Goal: Task Accomplishment & Management: Use online tool/utility

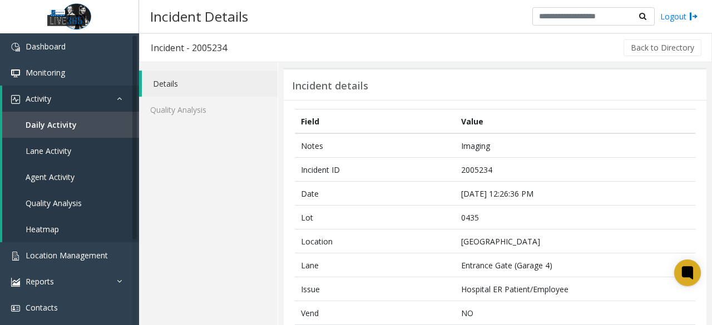
scroll to position [389, 0]
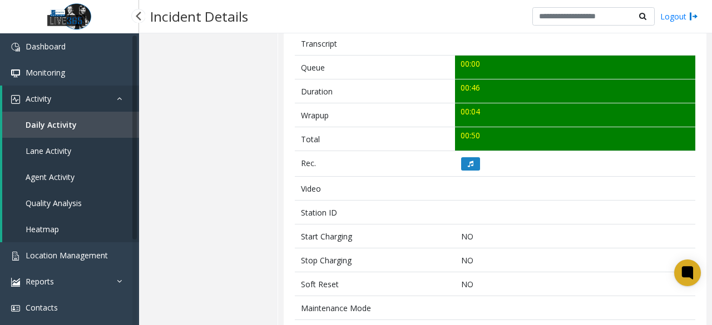
click at [70, 172] on span "Agent Activity" at bounding box center [50, 177] width 49 height 11
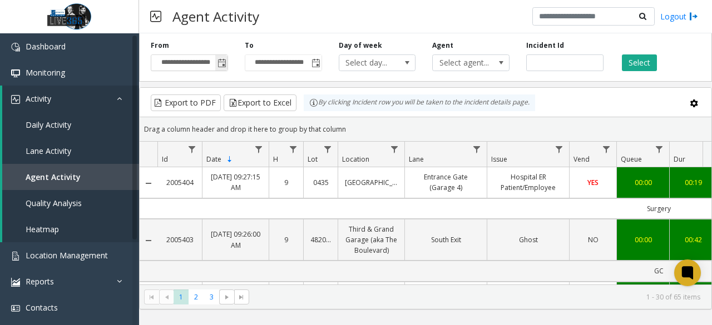
click at [222, 64] on span "Toggle popup" at bounding box center [221, 63] width 9 height 9
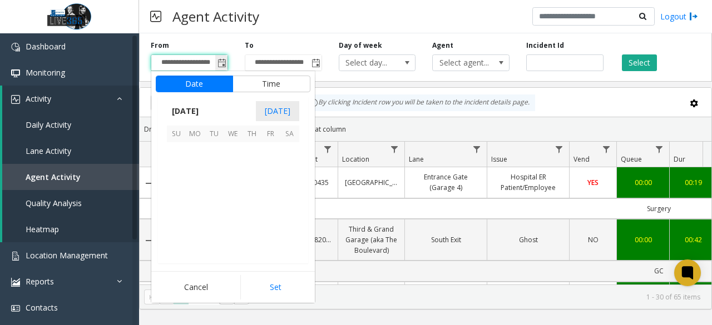
scroll to position [199498, 0]
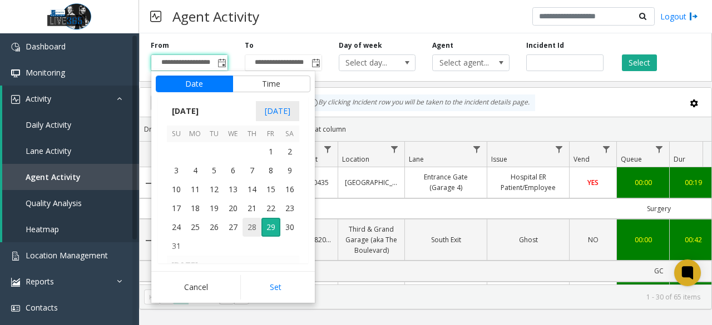
click at [249, 225] on span "28" at bounding box center [252, 227] width 19 height 19
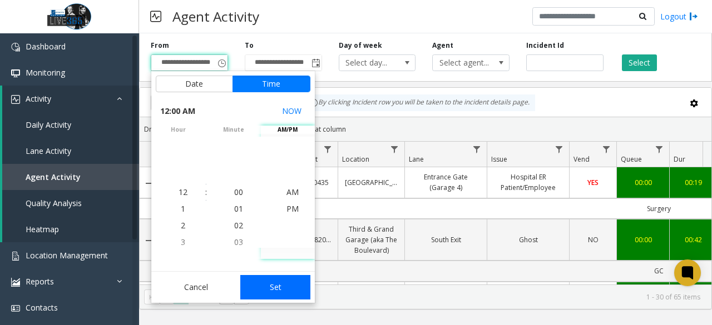
click at [270, 292] on button "Set" at bounding box center [275, 287] width 70 height 24
type input "**********"
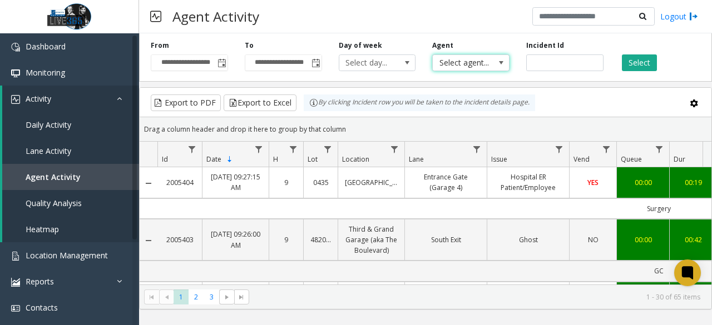
click at [471, 63] on span "Select agent..." at bounding box center [463, 63] width 61 height 16
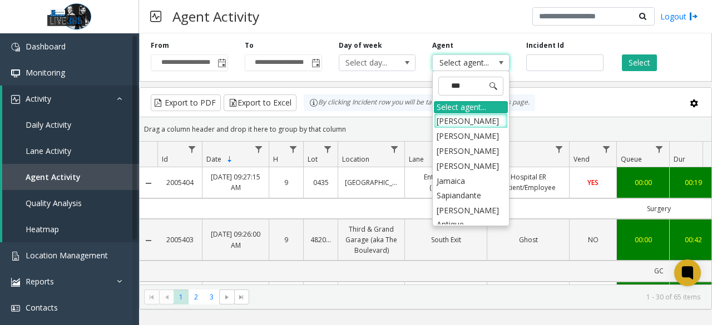
type input "****"
click at [479, 167] on li "[PERSON_NAME] Antique" at bounding box center [471, 173] width 74 height 29
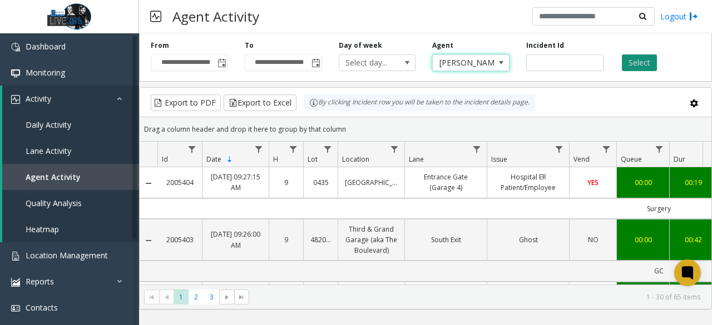
click at [647, 67] on button "Select" at bounding box center [639, 63] width 35 height 17
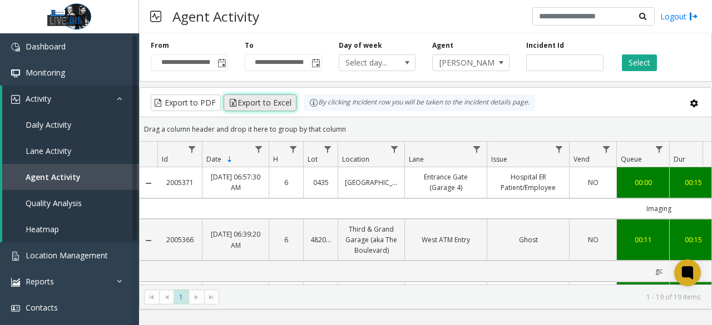
click at [273, 103] on button "Export to Excel" at bounding box center [260, 103] width 73 height 17
click at [492, 66] on span "[PERSON_NAME] Antique" at bounding box center [463, 63] width 61 height 16
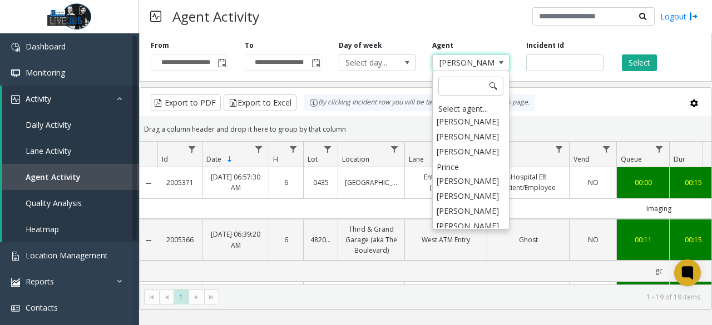
scroll to position [4243, 0]
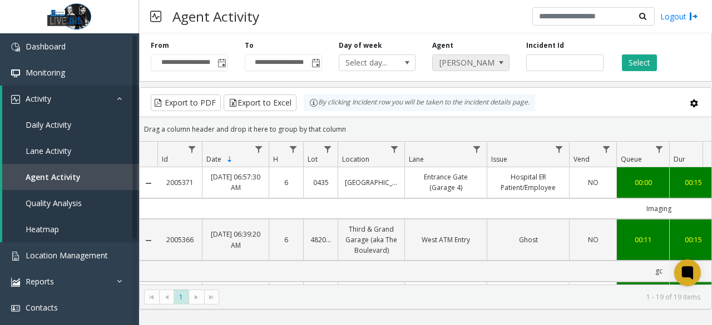
click at [481, 66] on span "[PERSON_NAME] Antique" at bounding box center [463, 63] width 61 height 16
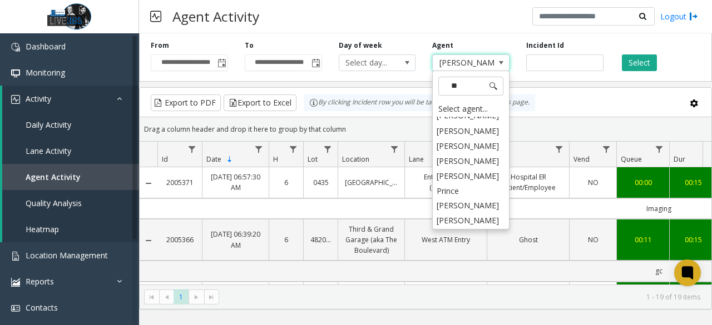
scroll to position [0, 0]
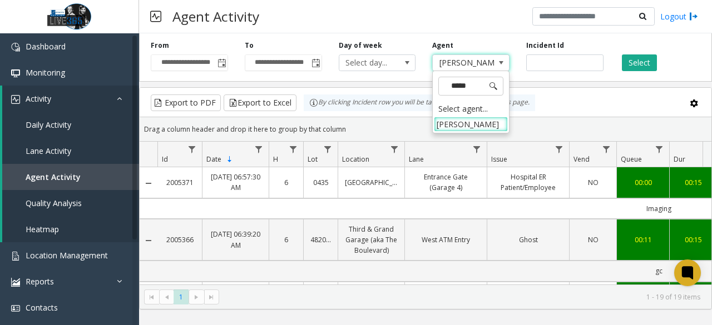
type input "******"
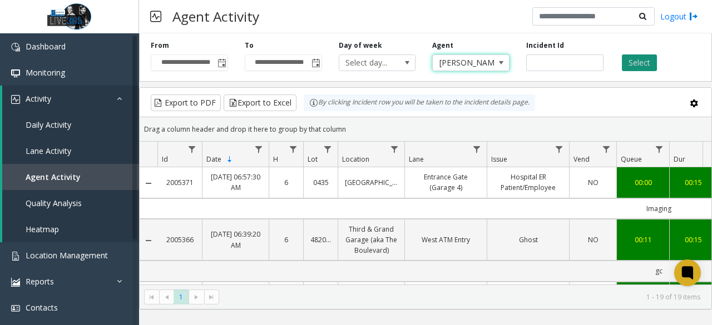
click at [632, 60] on button "Select" at bounding box center [639, 63] width 35 height 17
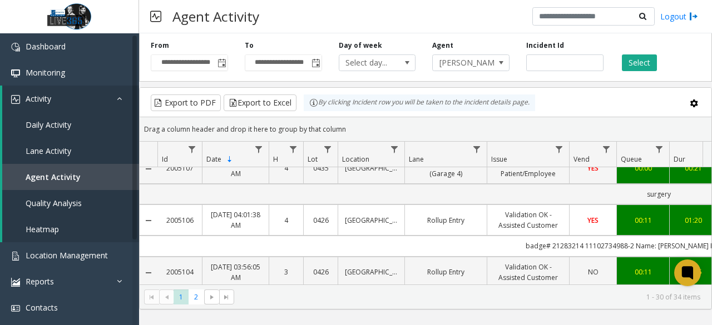
scroll to position [1268, 0]
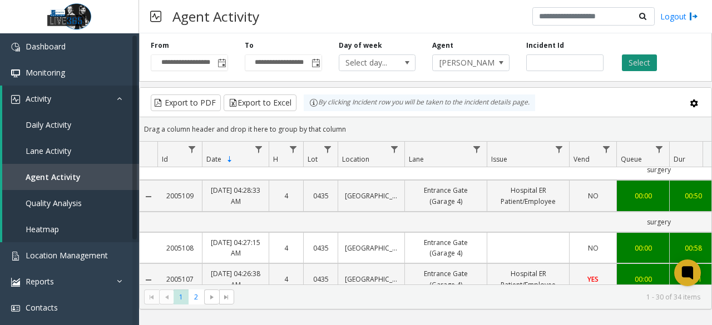
click at [641, 68] on button "Select" at bounding box center [639, 63] width 35 height 17
click at [248, 98] on button "Export to Excel" at bounding box center [260, 103] width 73 height 17
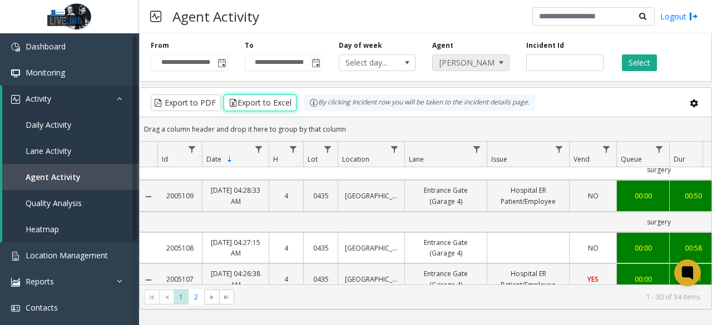
click at [486, 61] on span "[PERSON_NAME]" at bounding box center [463, 63] width 61 height 16
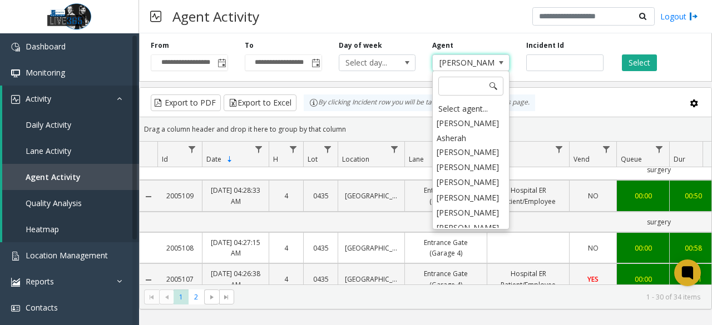
scroll to position [4080, 0]
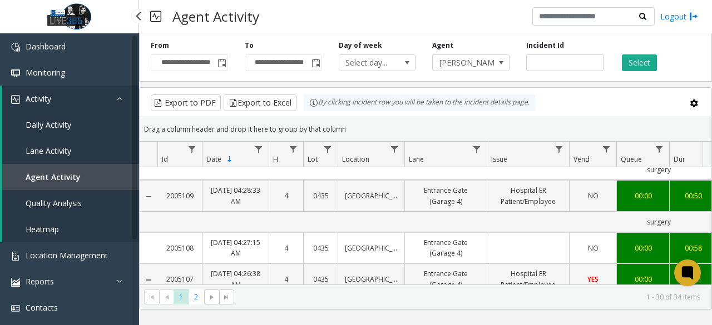
click at [51, 121] on span "Daily Activity" at bounding box center [49, 125] width 46 height 11
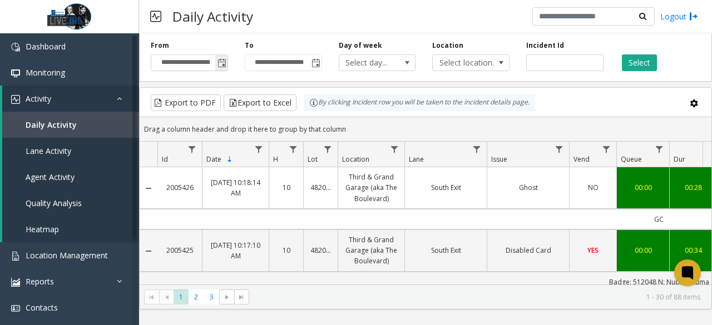
click at [221, 65] on span "Toggle popup" at bounding box center [221, 63] width 9 height 9
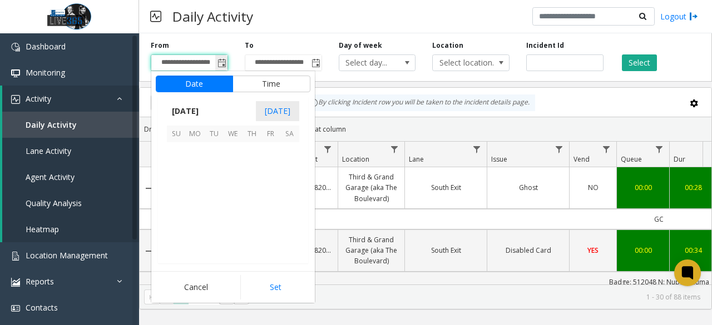
scroll to position [199498, 0]
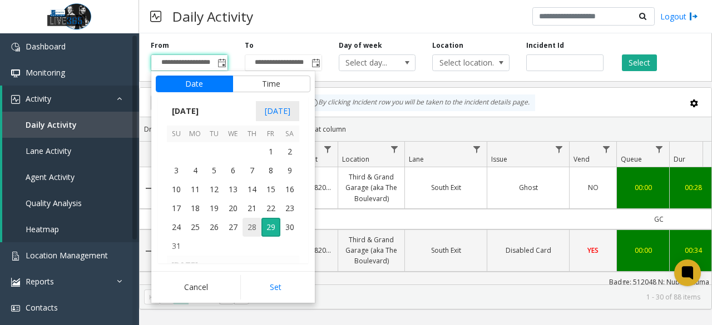
click at [255, 230] on span "28" at bounding box center [252, 227] width 19 height 19
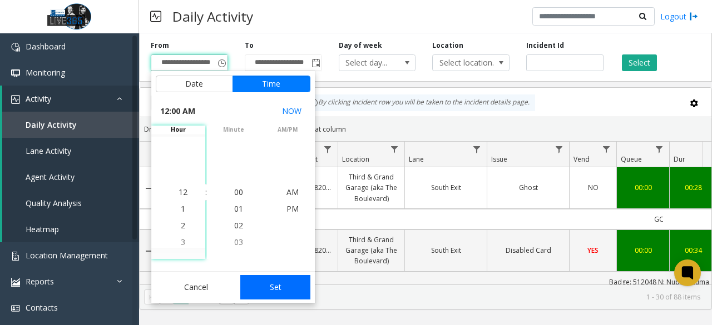
click at [290, 293] on button "Set" at bounding box center [275, 287] width 70 height 24
type input "**********"
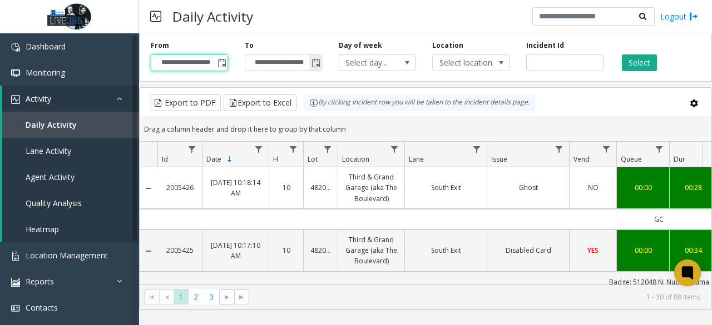
click at [313, 62] on span "Toggle popup" at bounding box center [315, 63] width 9 height 9
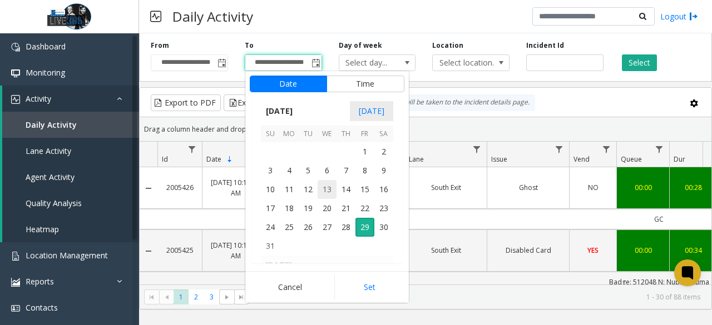
scroll to position [17, 0]
click at [347, 225] on span "28" at bounding box center [346, 227] width 19 height 19
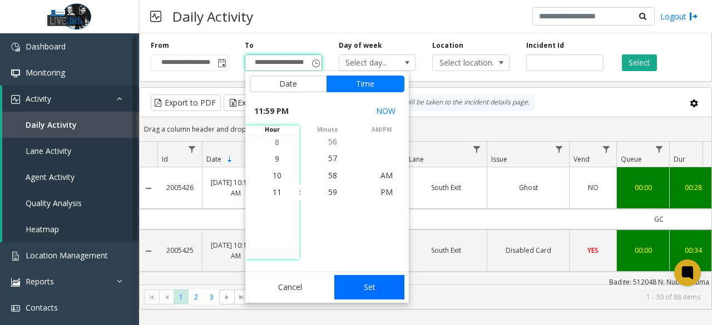
click at [383, 282] on button "Set" at bounding box center [369, 287] width 70 height 24
type input "**********"
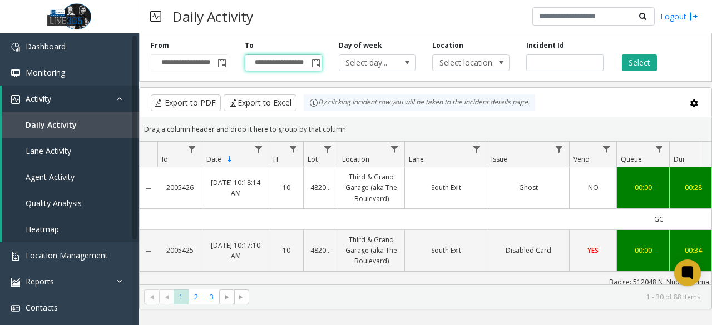
click at [639, 74] on div "**********" at bounding box center [425, 55] width 573 height 53
click at [639, 73] on div "**********" at bounding box center [425, 55] width 573 height 53
click at [642, 68] on button "Select" at bounding box center [639, 63] width 35 height 17
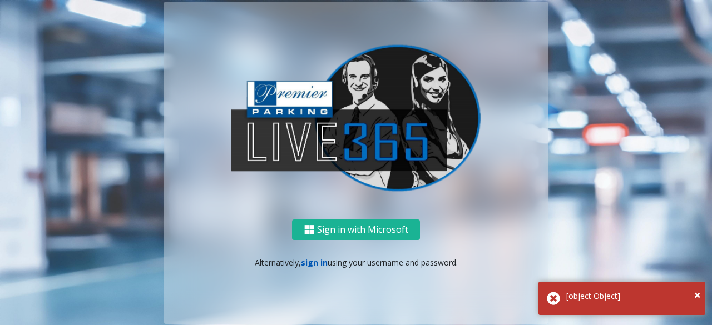
click at [320, 263] on link "sign in" at bounding box center [314, 263] width 27 height 11
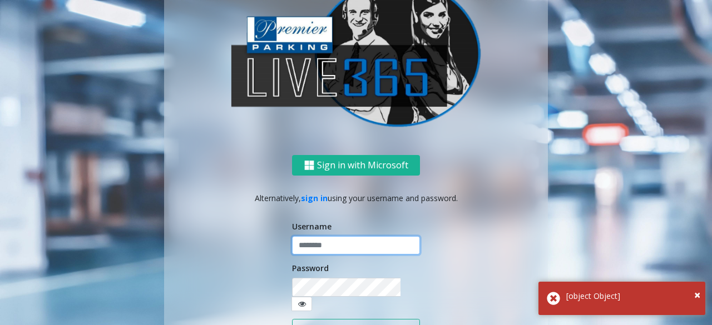
type input "******"
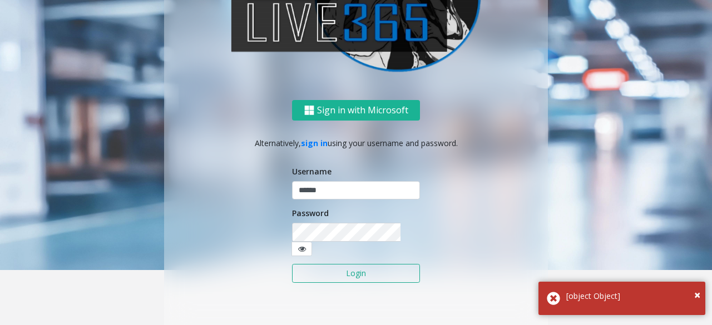
click at [362, 270] on button "Login" at bounding box center [356, 273] width 128 height 19
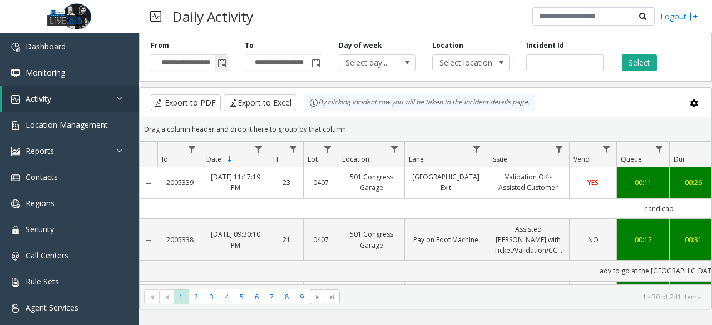
click at [219, 61] on span "Toggle popup" at bounding box center [221, 63] width 9 height 9
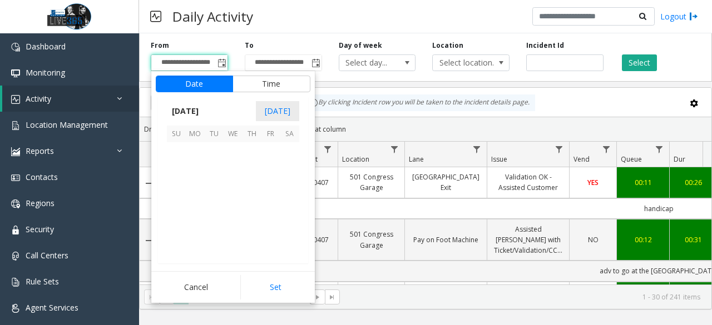
scroll to position [199498, 0]
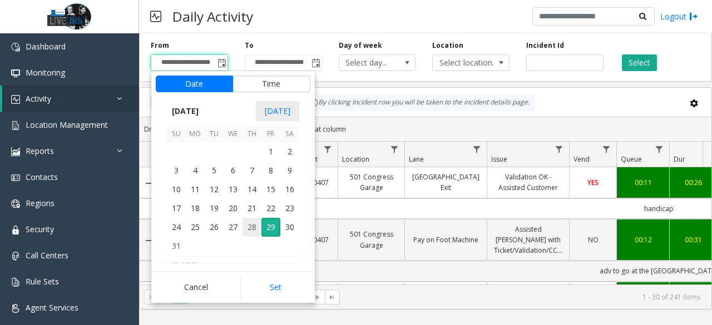
click at [255, 233] on span "28" at bounding box center [252, 227] width 19 height 19
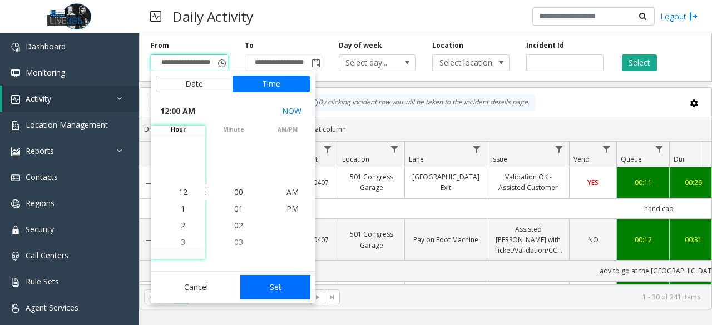
click at [268, 281] on button "Set" at bounding box center [275, 287] width 70 height 24
type input "**********"
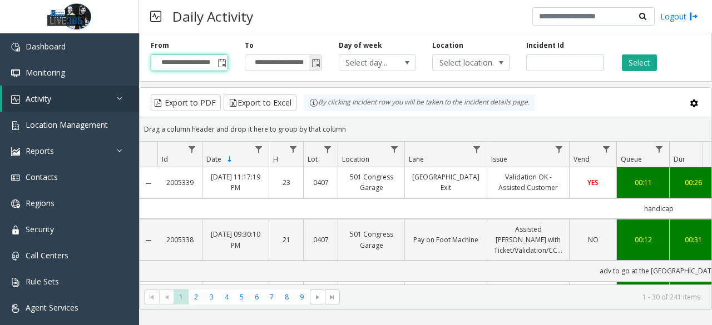
click at [320, 63] on span "Toggle popup" at bounding box center [315, 63] width 12 height 18
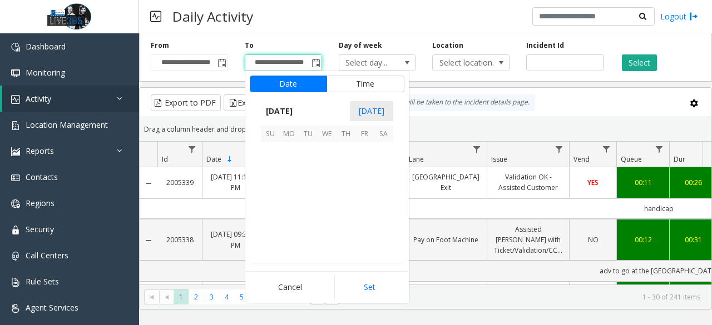
scroll to position [17, 0]
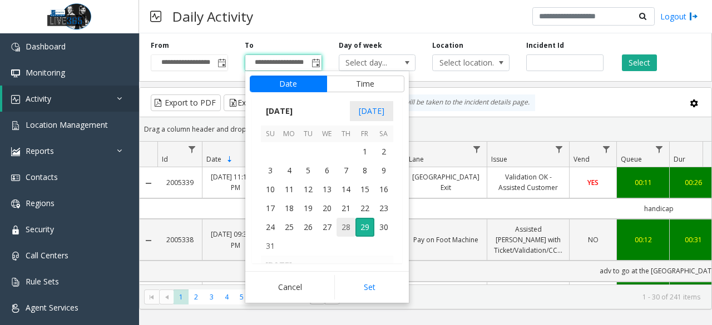
click at [343, 229] on span "28" at bounding box center [346, 227] width 19 height 19
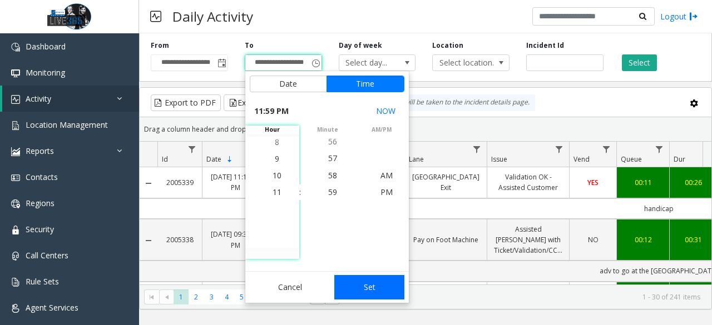
click at [387, 279] on button "Set" at bounding box center [369, 287] width 70 height 24
type input "**********"
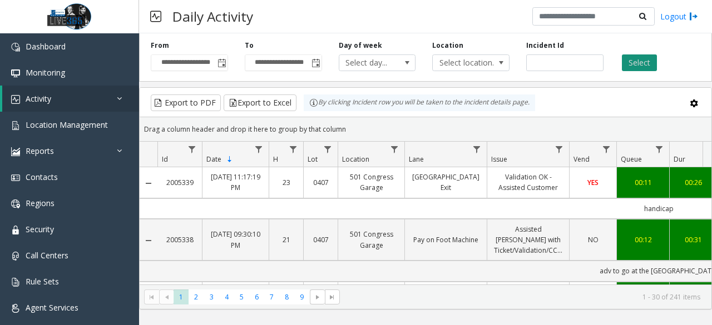
click at [641, 66] on button "Select" at bounding box center [639, 63] width 35 height 17
click at [260, 101] on button "Export to Excel" at bounding box center [260, 103] width 73 height 17
click at [67, 62] on link "Monitoring" at bounding box center [69, 73] width 139 height 26
